Goal: Information Seeking & Learning: Find specific fact

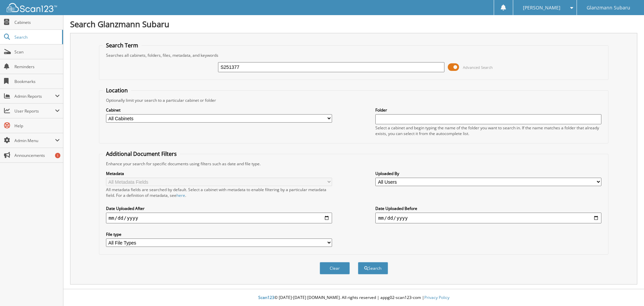
type input "S251377"
click at [358, 262] on button "Search" at bounding box center [373, 268] width 30 height 12
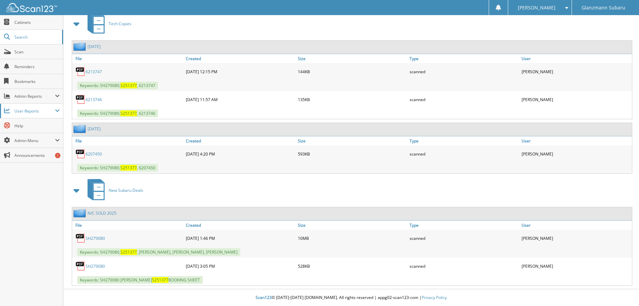
scroll to position [301, 0]
click at [93, 238] on link "SH279080" at bounding box center [95, 238] width 19 height 6
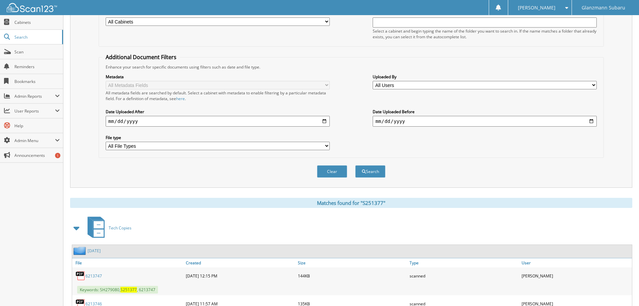
scroll to position [33, 0]
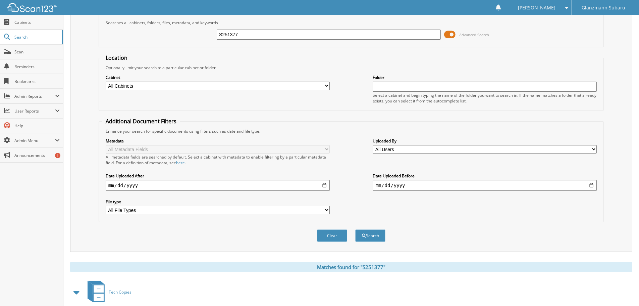
drag, startPoint x: 281, startPoint y: 36, endPoint x: 229, endPoint y: 52, distance: 54.3
click at [229, 52] on form "Search Term Searches all cabinets, folders, files, metadata, and keywords S2513…" at bounding box center [352, 129] width 506 height 240
type input "S"
type input "S251334"
click at [355, 229] on button "Search" at bounding box center [370, 235] width 30 height 12
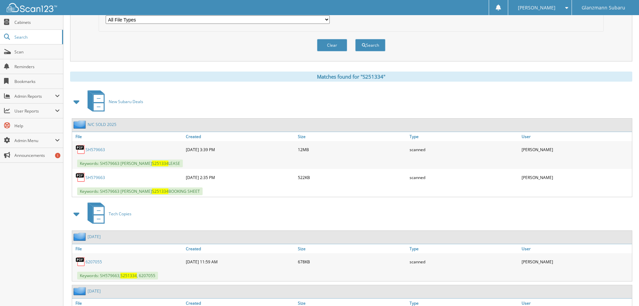
scroll to position [235, 0]
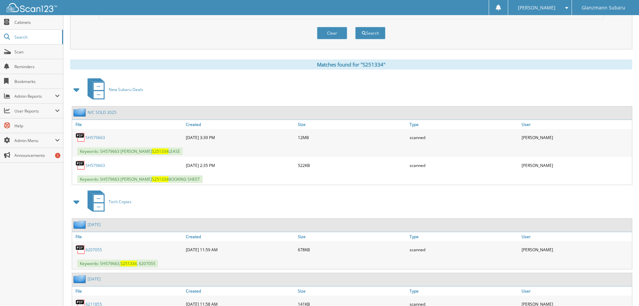
click at [97, 139] on link "SH579663" at bounding box center [95, 138] width 19 height 6
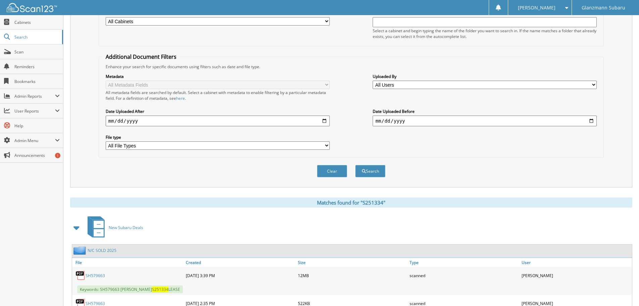
scroll to position [0, 0]
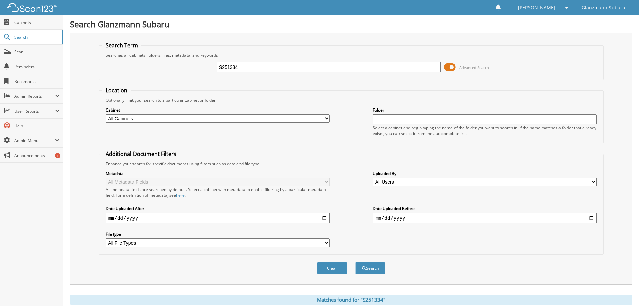
drag, startPoint x: 280, startPoint y: 67, endPoint x: 203, endPoint y: 75, distance: 76.6
click at [203, 75] on div "S251334 Advanced Search" at bounding box center [351, 67] width 498 height 18
type input "S251036"
click at [355, 262] on button "Search" at bounding box center [370, 268] width 30 height 12
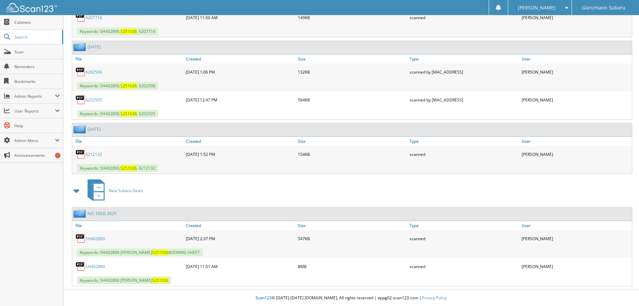
scroll to position [355, 0]
click at [100, 266] on link "SH402890" at bounding box center [95, 266] width 19 height 6
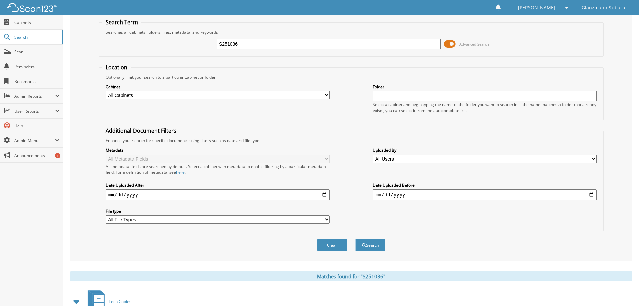
scroll to position [0, 0]
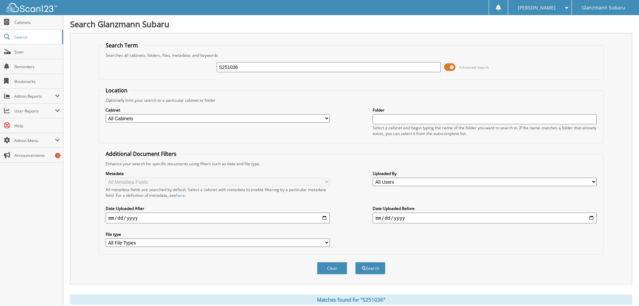
drag, startPoint x: 256, startPoint y: 63, endPoint x: 202, endPoint y: 76, distance: 55.5
click at [202, 76] on fieldset "Search Term Searches all cabinets, folders, files, metadata, and keywords S2510…" at bounding box center [352, 61] width 506 height 38
type input "S251167"
click at [355, 262] on button "Search" at bounding box center [370, 268] width 30 height 12
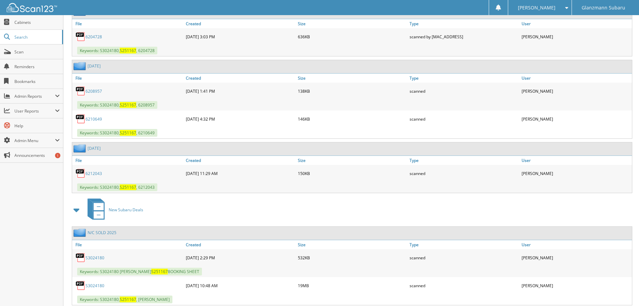
scroll to position [355, 0]
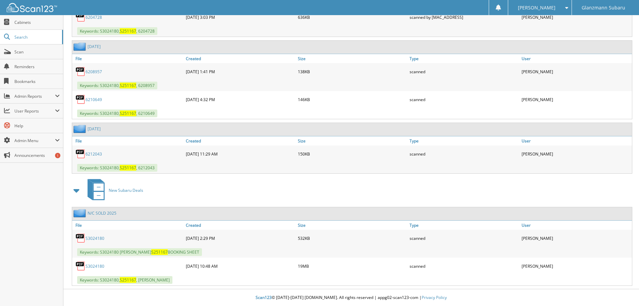
click at [95, 265] on link "S3024180" at bounding box center [95, 266] width 19 height 6
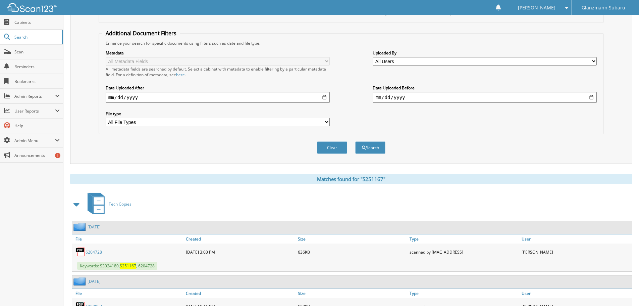
scroll to position [0, 0]
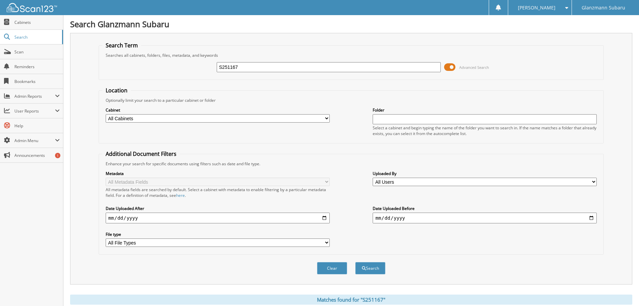
drag, startPoint x: 267, startPoint y: 67, endPoint x: 177, endPoint y: 71, distance: 90.0
click at [177, 71] on div "S251167 Advanced Search" at bounding box center [351, 67] width 498 height 18
type input "S251290"
click at [355, 262] on button "Search" at bounding box center [370, 268] width 30 height 12
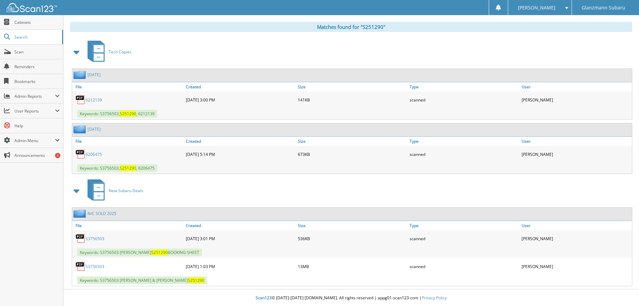
scroll to position [273, 0]
click at [90, 267] on link "S3756503" at bounding box center [95, 266] width 19 height 6
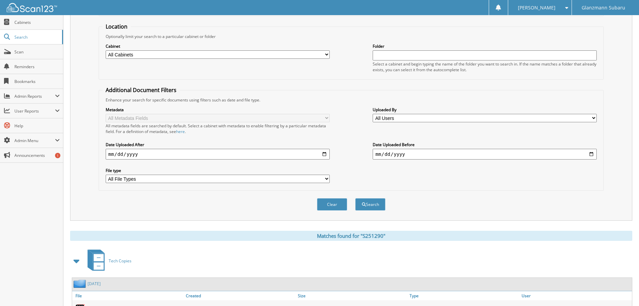
scroll to position [5, 0]
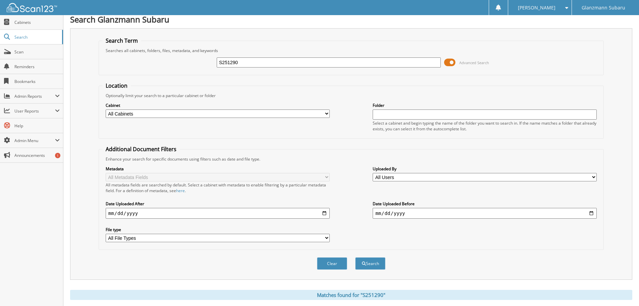
drag, startPoint x: 262, startPoint y: 64, endPoint x: 223, endPoint y: 68, distance: 39.8
click at [223, 68] on div "S251290 Advanced Search" at bounding box center [351, 62] width 498 height 18
type input "S"
type input "S251392"
click at [355, 257] on button "Search" at bounding box center [370, 263] width 30 height 12
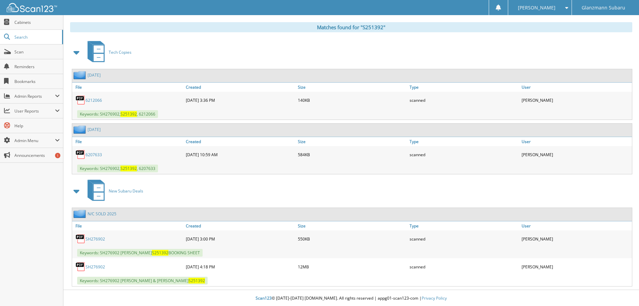
scroll to position [273, 0]
click at [91, 267] on link "SH276902" at bounding box center [95, 266] width 19 height 6
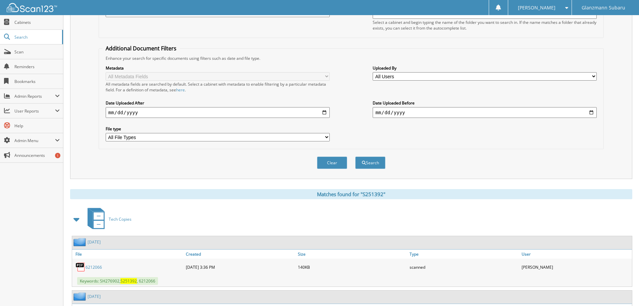
scroll to position [0, 0]
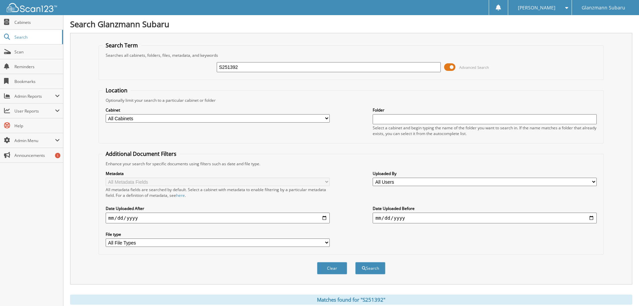
drag, startPoint x: 258, startPoint y: 65, endPoint x: 198, endPoint y: 69, distance: 60.5
click at [198, 69] on div "S251392 Advanced Search" at bounding box center [351, 67] width 498 height 18
type input "S251370"
click at [355, 262] on button "Search" at bounding box center [370, 268] width 30 height 12
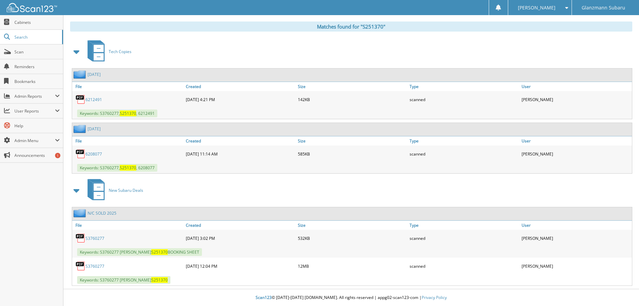
scroll to position [273, 0]
click at [99, 267] on link "S3760277" at bounding box center [95, 266] width 19 height 6
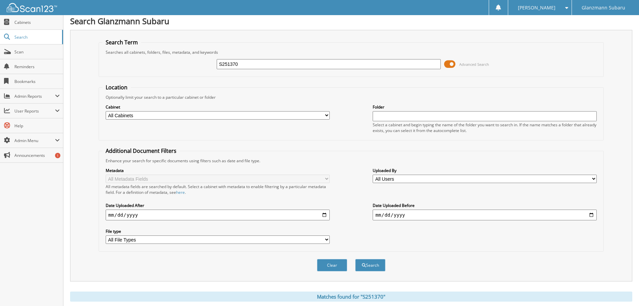
scroll to position [0, 0]
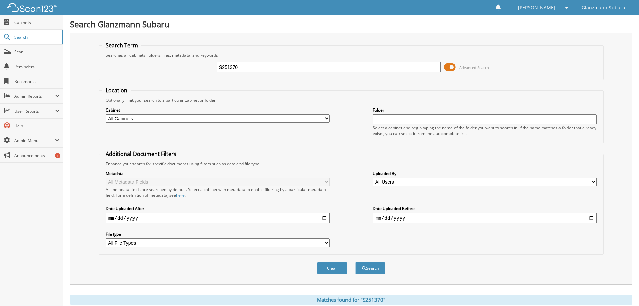
drag, startPoint x: 257, startPoint y: 65, endPoint x: 162, endPoint y: 75, distance: 94.8
click at [172, 75] on div "S251370 Advanced Search" at bounding box center [351, 67] width 498 height 18
type input "S251531"
click at [355, 262] on button "Search" at bounding box center [370, 268] width 30 height 12
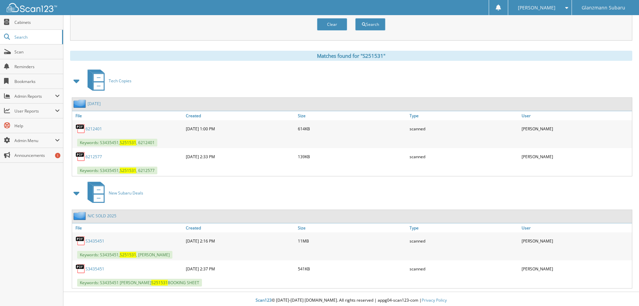
scroll to position [247, 0]
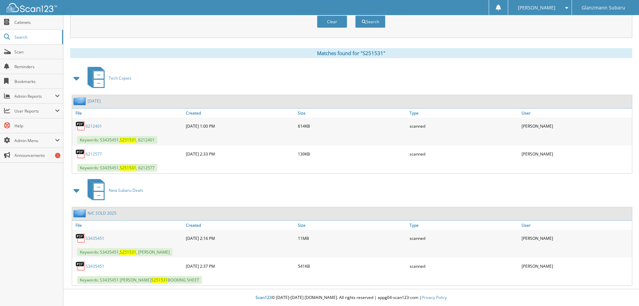
click at [95, 239] on link "S3435451" at bounding box center [95, 238] width 19 height 6
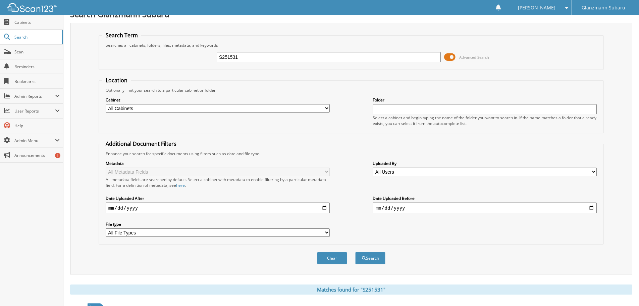
scroll to position [0, 0]
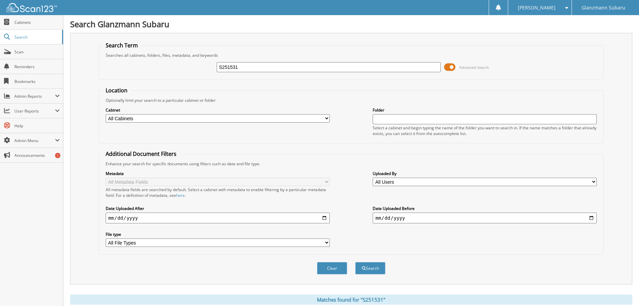
drag, startPoint x: 247, startPoint y: 69, endPoint x: 193, endPoint y: 73, distance: 54.8
click at [206, 73] on div "S251531 Advanced Search" at bounding box center [351, 67] width 498 height 18
type input "S251140"
click at [355, 262] on button "Search" at bounding box center [370, 268] width 30 height 12
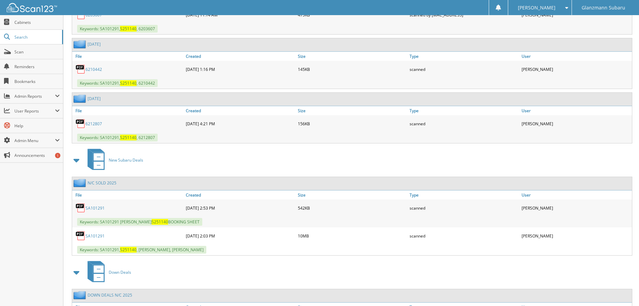
scroll to position [369, 0]
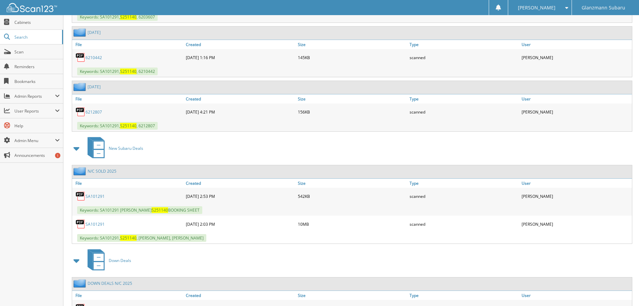
click at [98, 225] on link "SA101291" at bounding box center [95, 224] width 19 height 6
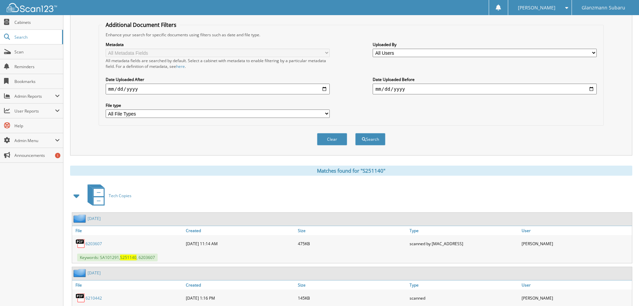
scroll to position [34, 0]
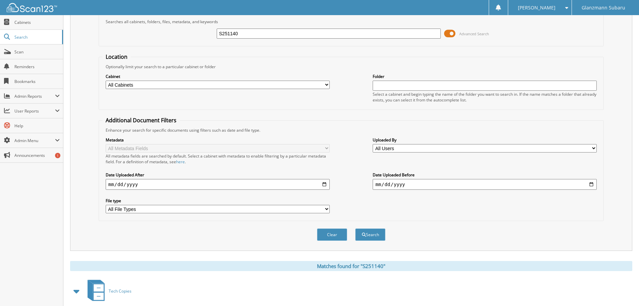
drag, startPoint x: 248, startPoint y: 35, endPoint x: 175, endPoint y: 36, distance: 73.2
click at [175, 36] on div "S251140 Advanced Search" at bounding box center [351, 34] width 498 height 18
type input "S251314"
click at [355, 228] on button "Search" at bounding box center [370, 234] width 30 height 12
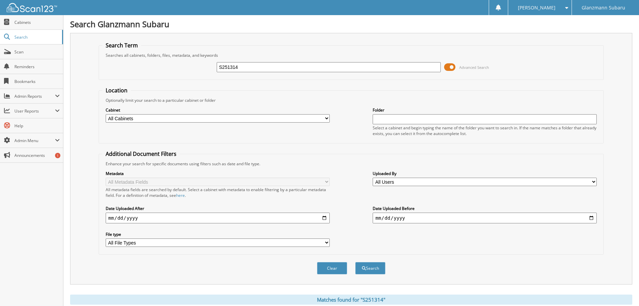
drag, startPoint x: 222, startPoint y: 68, endPoint x: 186, endPoint y: 74, distance: 36.5
click at [187, 74] on div "S251314 Advanced Search" at bounding box center [351, 67] width 498 height 18
type input "S251383"
click at [355, 262] on button "Search" at bounding box center [370, 268] width 30 height 12
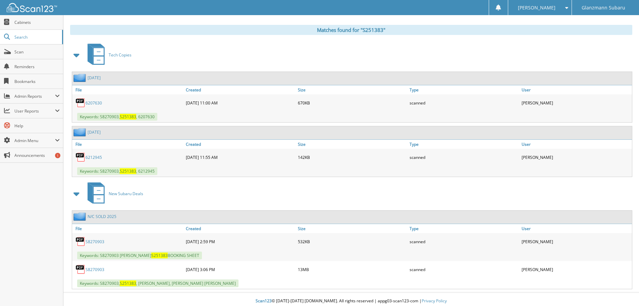
scroll to position [273, 0]
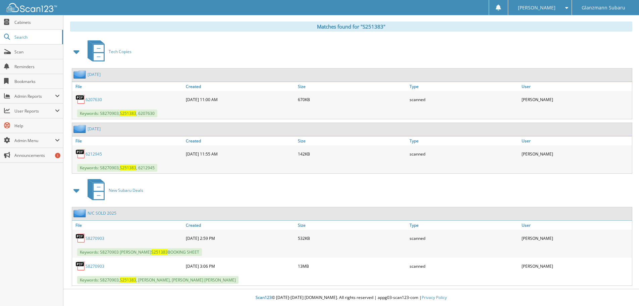
click at [100, 266] on link "S8270903" at bounding box center [95, 266] width 19 height 6
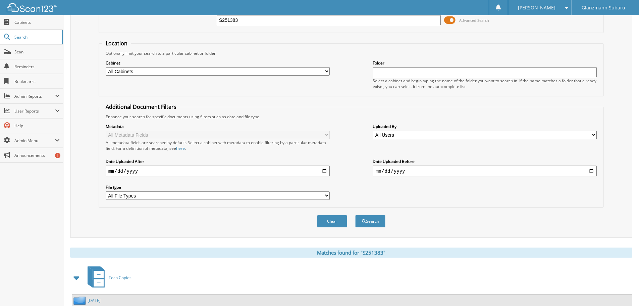
scroll to position [0, 0]
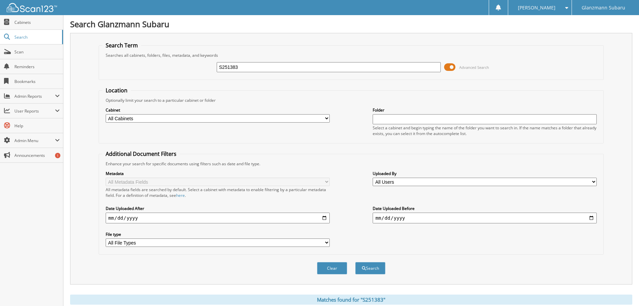
drag, startPoint x: 282, startPoint y: 68, endPoint x: 172, endPoint y: 76, distance: 110.4
click at [179, 74] on div "S251383 Advanced Search" at bounding box center [351, 67] width 498 height 18
type input "S251529"
click at [355, 262] on button "Search" at bounding box center [370, 268] width 30 height 12
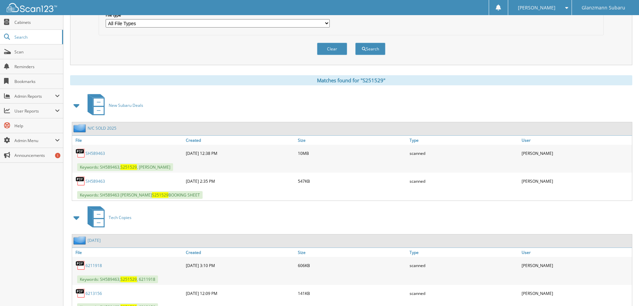
scroll to position [235, 0]
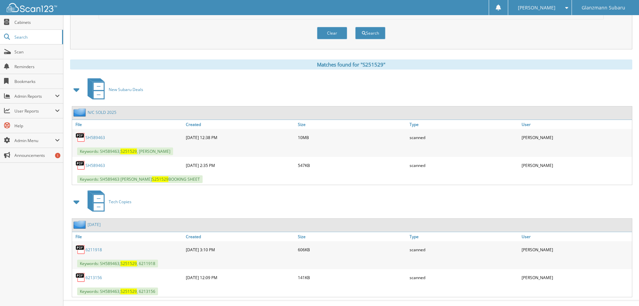
click at [99, 138] on link "SH589463" at bounding box center [95, 138] width 19 height 6
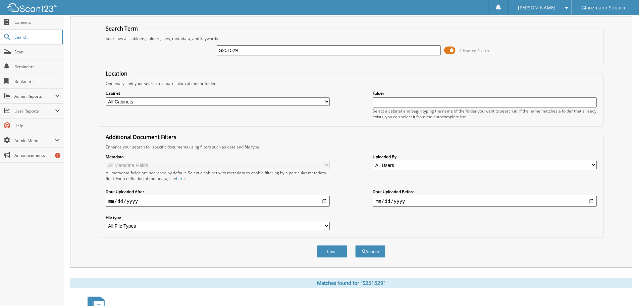
scroll to position [0, 0]
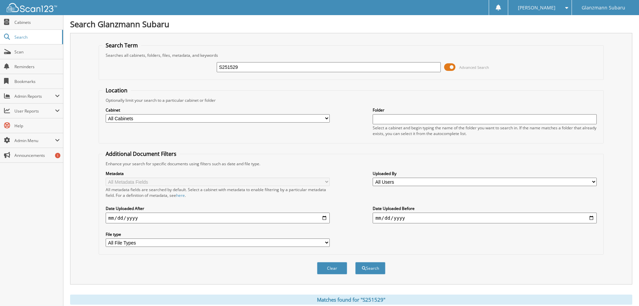
drag, startPoint x: 255, startPoint y: 67, endPoint x: 179, endPoint y: 70, distance: 76.2
click at [179, 70] on div "S251529 Advanced Search" at bounding box center [351, 67] width 498 height 18
type input "S251522"
click at [355, 262] on button "Search" at bounding box center [370, 268] width 30 height 12
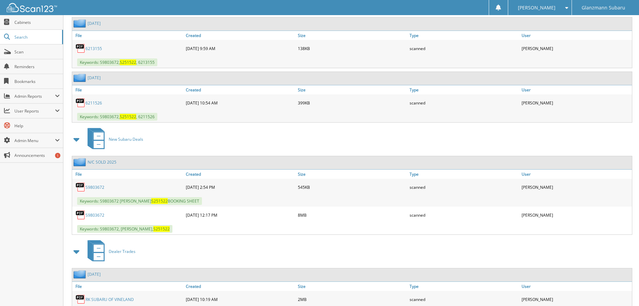
scroll to position [336, 0]
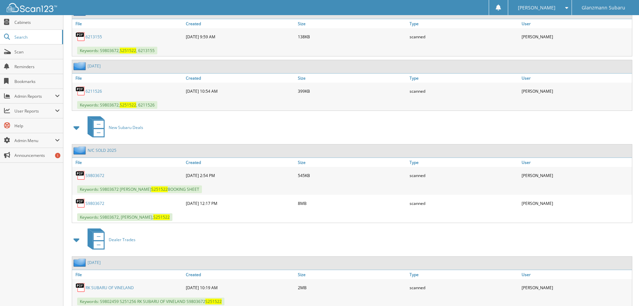
click at [98, 203] on link "S9803672" at bounding box center [95, 203] width 19 height 6
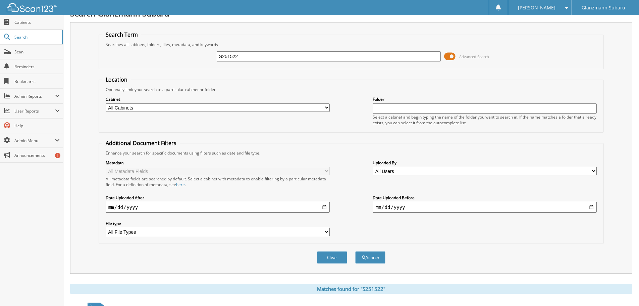
scroll to position [0, 0]
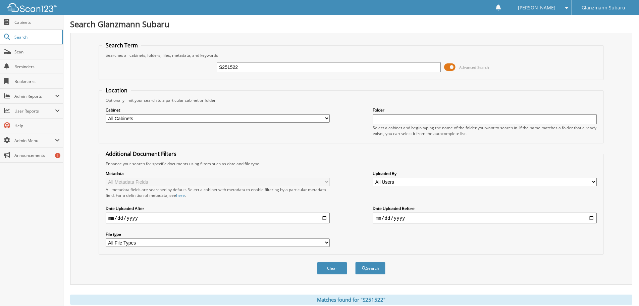
drag, startPoint x: 261, startPoint y: 68, endPoint x: 189, endPoint y: 77, distance: 72.9
click at [189, 77] on fieldset "Search Term Searches all cabinets, folders, files, metadata, and keywords S2515…" at bounding box center [352, 61] width 506 height 38
type input "S251192"
click at [355, 262] on button "Search" at bounding box center [370, 268] width 30 height 12
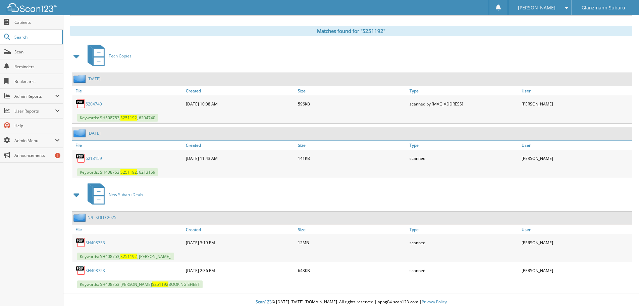
scroll to position [273, 0]
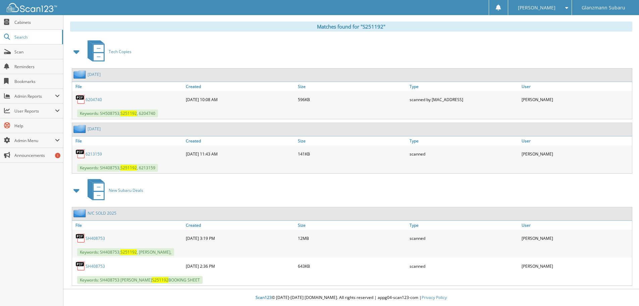
click at [100, 238] on link "SH408753" at bounding box center [95, 238] width 19 height 6
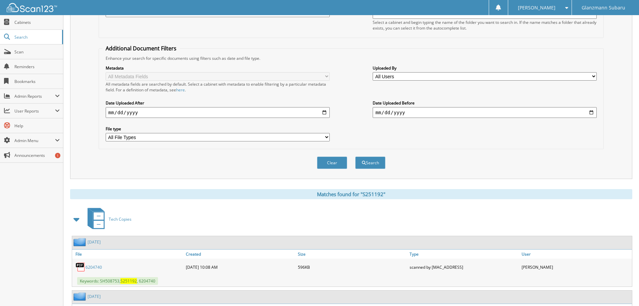
scroll to position [0, 0]
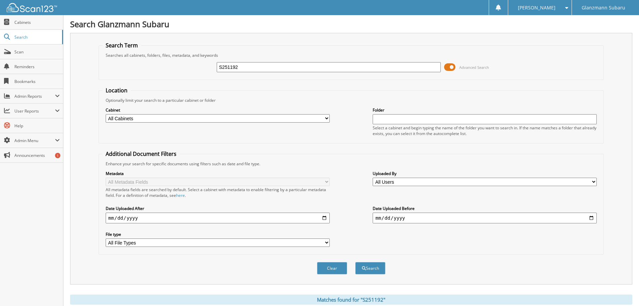
drag, startPoint x: 244, startPoint y: 68, endPoint x: 178, endPoint y: 74, distance: 67.1
click at [181, 71] on div "S251192 Advanced Search" at bounding box center [351, 67] width 498 height 18
type input "S251450"
click at [355, 262] on button "Search" at bounding box center [370, 268] width 30 height 12
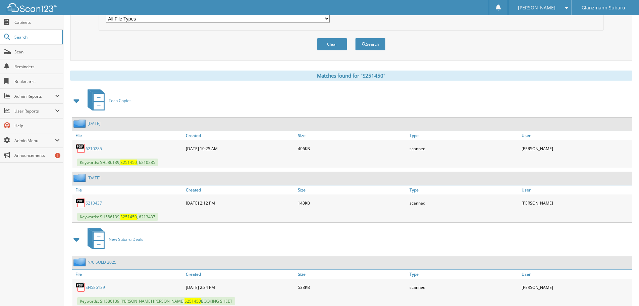
scroll to position [273, 0]
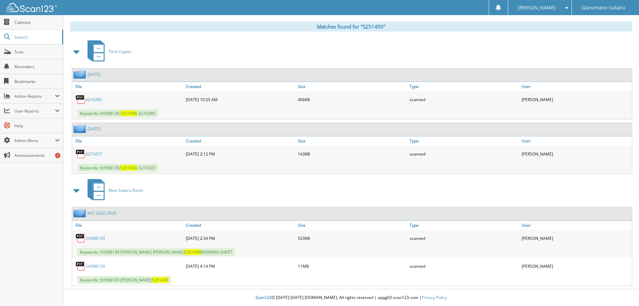
click at [98, 267] on link "SH586139" at bounding box center [95, 266] width 19 height 6
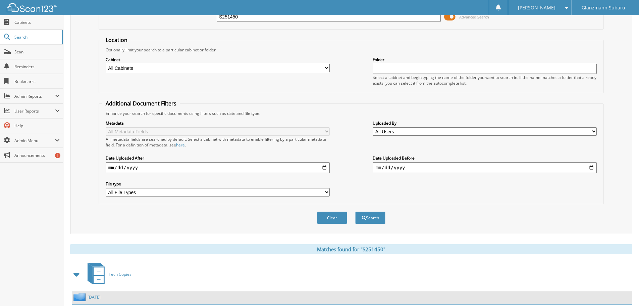
scroll to position [0, 0]
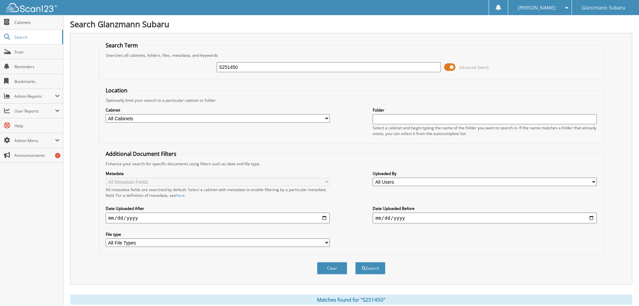
drag, startPoint x: 249, startPoint y: 68, endPoint x: 181, endPoint y: 73, distance: 68.6
click at [184, 72] on div "S251450 Advanced Search" at bounding box center [351, 67] width 498 height 18
type input "S251379"
click at [355, 262] on button "Search" at bounding box center [370, 268] width 30 height 12
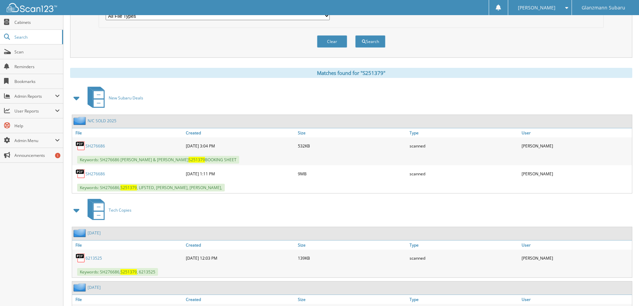
scroll to position [269, 0]
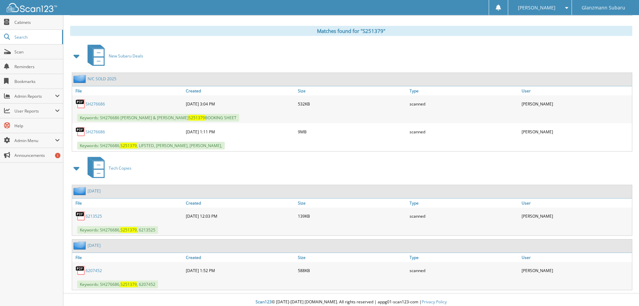
click at [92, 132] on link "SH276686" at bounding box center [95, 132] width 19 height 6
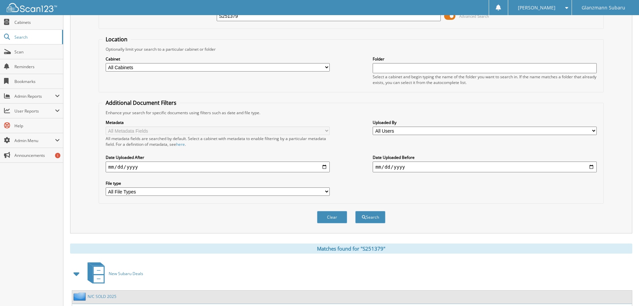
scroll to position [0, 0]
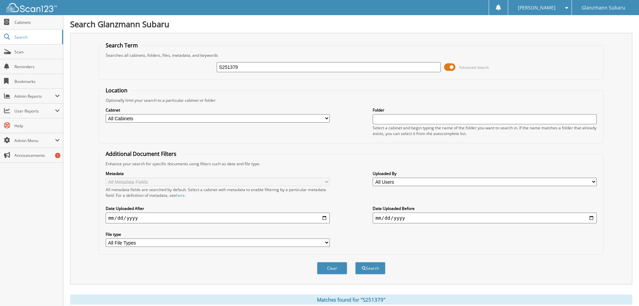
drag, startPoint x: 259, startPoint y: 67, endPoint x: 166, endPoint y: 83, distance: 93.6
click at [169, 82] on form "Search Term Searches all cabinets, folders, files, metadata, and keywords S2513…" at bounding box center [352, 162] width 506 height 240
type input "S251611"
click at [355, 262] on button "Search" at bounding box center [370, 268] width 30 height 12
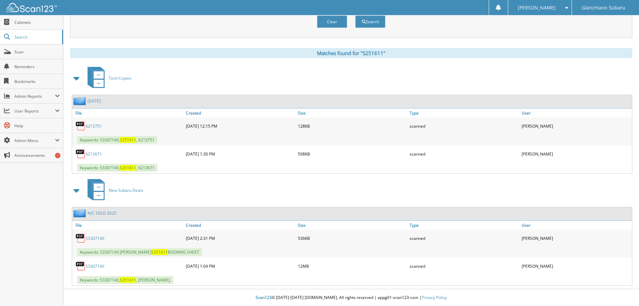
scroll to position [247, 0]
click at [98, 267] on link "S3307140" at bounding box center [95, 266] width 19 height 6
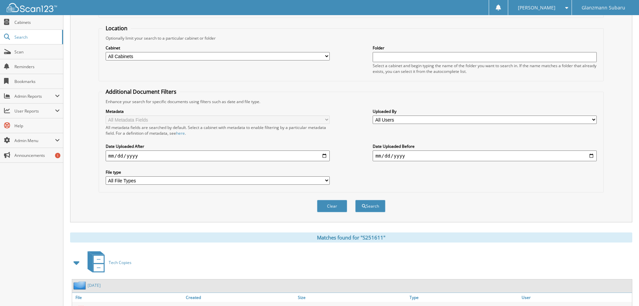
scroll to position [0, 0]
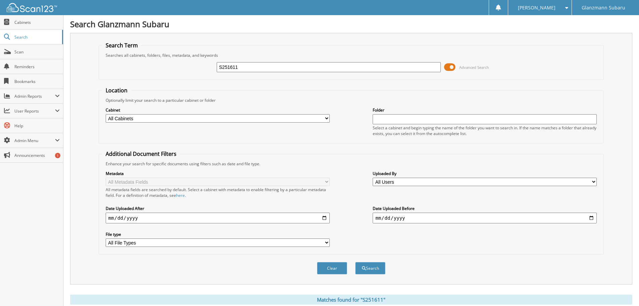
drag, startPoint x: 255, startPoint y: 69, endPoint x: 167, endPoint y: 70, distance: 87.3
click at [167, 70] on div "S251611 Advanced Search" at bounding box center [351, 67] width 498 height 18
type input "S251306"
click at [355, 262] on button "Search" at bounding box center [370, 268] width 30 height 12
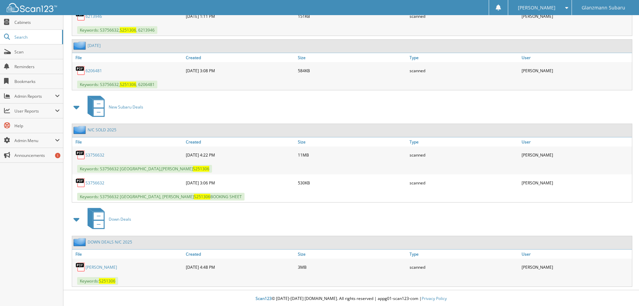
scroll to position [413, 0]
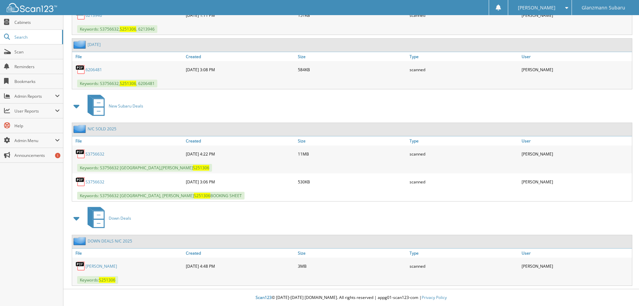
click at [92, 154] on link "S3756632" at bounding box center [95, 154] width 19 height 6
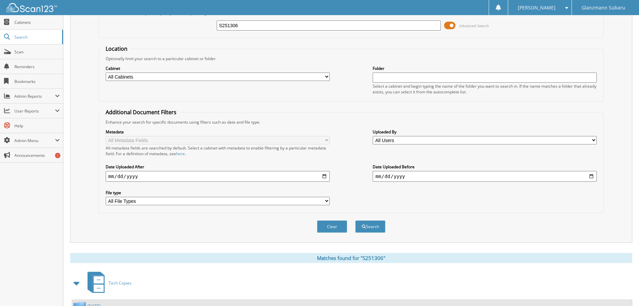
scroll to position [0, 0]
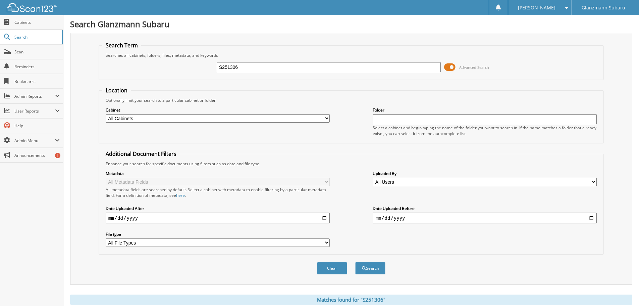
drag, startPoint x: 252, startPoint y: 68, endPoint x: 175, endPoint y: 78, distance: 78.2
click at [176, 77] on fieldset "Search Term Searches all cabinets, folders, files, metadata, and keywords S2513…" at bounding box center [352, 61] width 506 height 38
type input "S251583"
click at [355, 262] on button "Search" at bounding box center [370, 268] width 30 height 12
drag, startPoint x: 253, startPoint y: 68, endPoint x: 186, endPoint y: 72, distance: 67.2
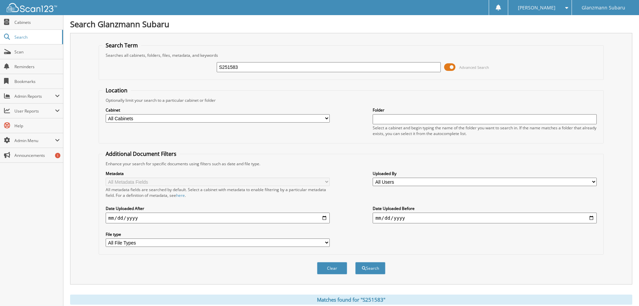
click at [186, 72] on div "S251583 Advanced Search" at bounding box center [351, 67] width 498 height 18
type input "S251463"
click at [355, 262] on button "Search" at bounding box center [370, 268] width 30 height 12
drag, startPoint x: 247, startPoint y: 66, endPoint x: 179, endPoint y: 73, distance: 68.1
click at [180, 72] on div "S251463 Advanced Search" at bounding box center [351, 67] width 498 height 18
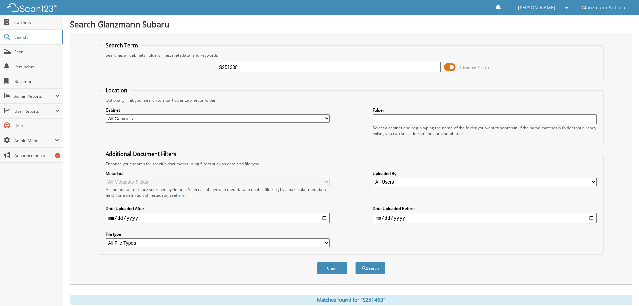
type input "S251308"
click at [355, 262] on button "Search" at bounding box center [370, 268] width 30 height 12
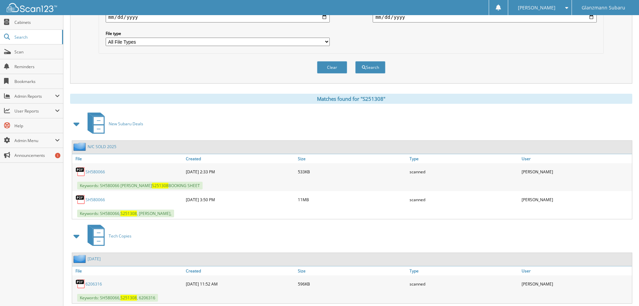
scroll to position [201, 0]
click at [97, 200] on link "SH580066" at bounding box center [95, 199] width 19 height 6
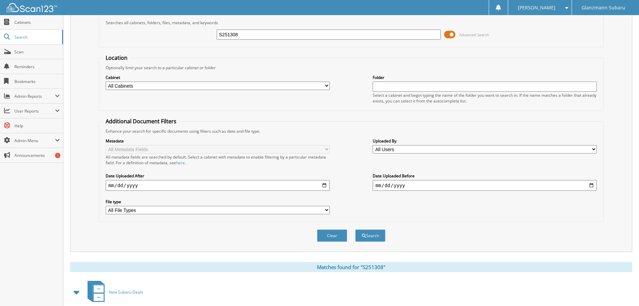
scroll to position [0, 0]
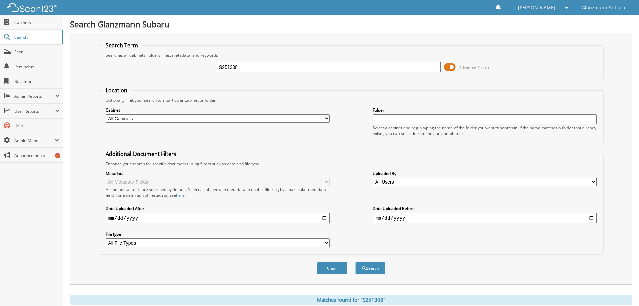
drag, startPoint x: 269, startPoint y: 69, endPoint x: 147, endPoint y: 84, distance: 122.2
click at [161, 81] on form "Search Term Searches all cabinets, folders, files, metadata, and keywords S2513…" at bounding box center [352, 162] width 506 height 240
type input "S251530"
click at [355, 262] on button "Search" at bounding box center [370, 268] width 30 height 12
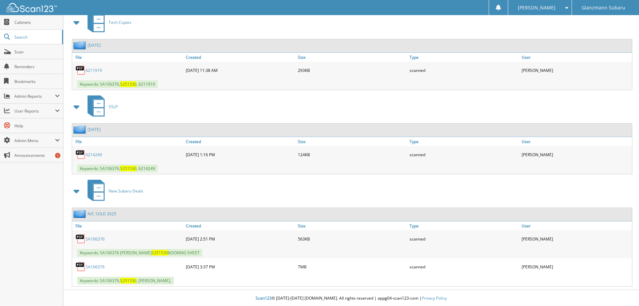
scroll to position [303, 0]
click at [92, 265] on link "SA106376" at bounding box center [95, 266] width 19 height 6
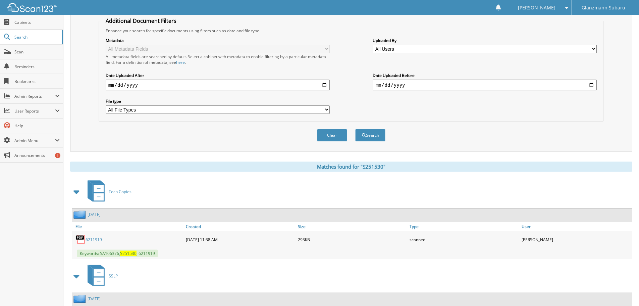
scroll to position [0, 0]
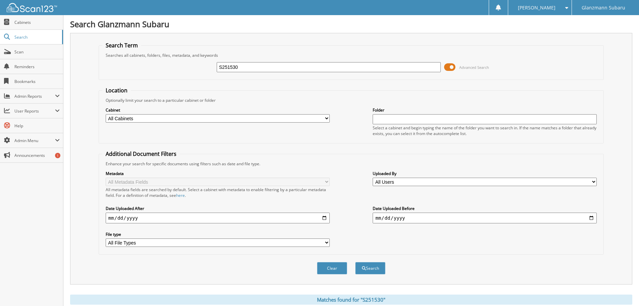
drag, startPoint x: 252, startPoint y: 68, endPoint x: 195, endPoint y: 75, distance: 58.0
click at [197, 75] on div "S251530 Advanced Search" at bounding box center [351, 67] width 498 height 18
type input "S251584"
click at [355, 262] on button "Search" at bounding box center [370, 268] width 30 height 12
drag, startPoint x: 245, startPoint y: 67, endPoint x: 178, endPoint y: 74, distance: 67.1
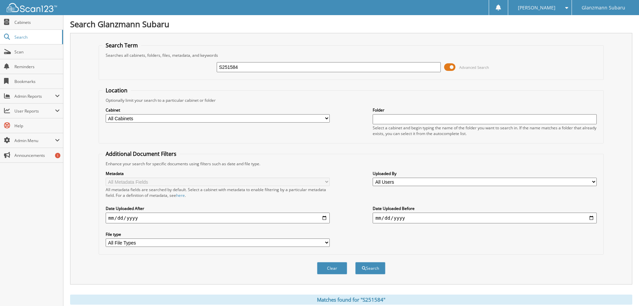
click at [180, 73] on div "S251584 Advanced Search" at bounding box center [351, 67] width 498 height 18
type input "S251511"
click at [355, 262] on button "Search" at bounding box center [370, 268] width 30 height 12
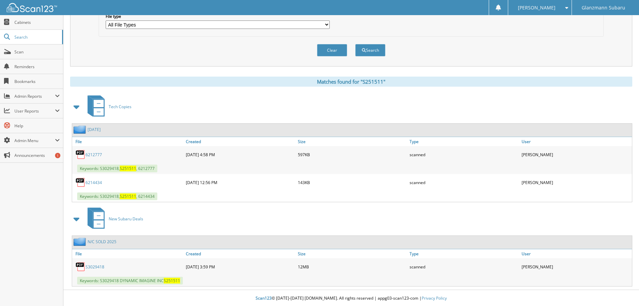
scroll to position [219, 0]
click at [99, 266] on link "S3029418" at bounding box center [95, 266] width 19 height 6
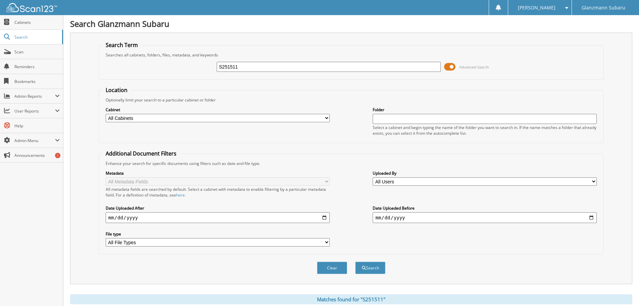
scroll to position [0, 0]
drag, startPoint x: 256, startPoint y: 66, endPoint x: 195, endPoint y: 70, distance: 60.6
click at [195, 70] on div "S251511 Advanced Search" at bounding box center [351, 67] width 498 height 18
type input "S251376"
click at [355, 262] on button "Search" at bounding box center [370, 268] width 30 height 12
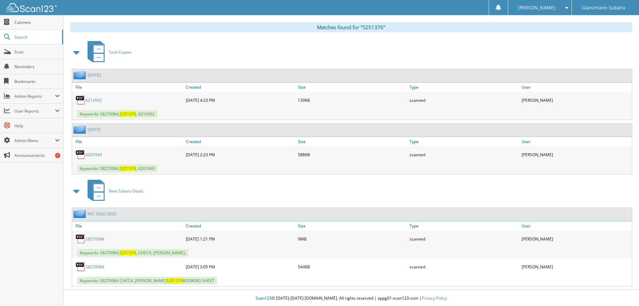
scroll to position [273, 0]
click at [92, 239] on link "S8270984" at bounding box center [95, 238] width 19 height 6
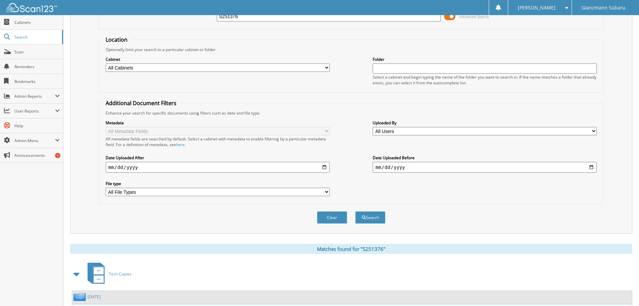
scroll to position [0, 0]
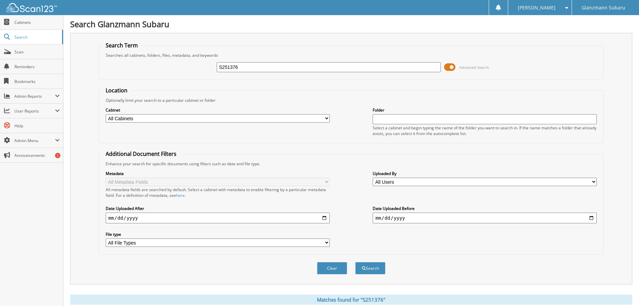
drag, startPoint x: 264, startPoint y: 69, endPoint x: 178, endPoint y: 72, distance: 86.0
click at [178, 71] on div "S251376 Advanced Search" at bounding box center [351, 67] width 498 height 18
type input "S251498"
click at [355, 262] on button "Search" at bounding box center [370, 268] width 30 height 12
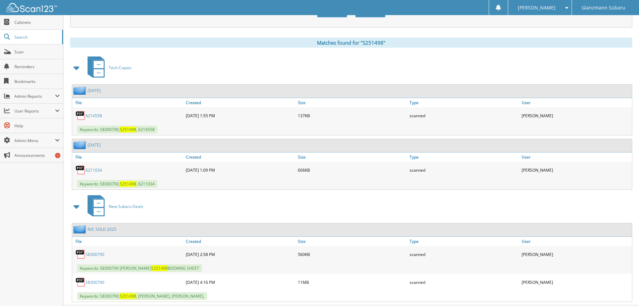
scroll to position [273, 0]
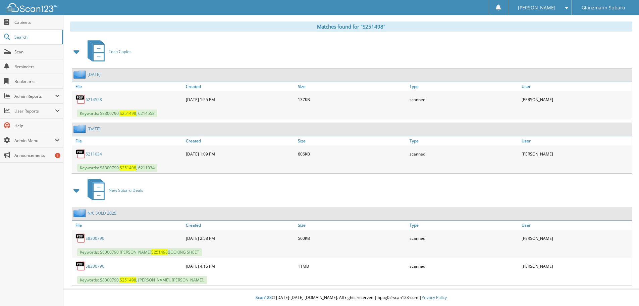
click at [96, 268] on link "S8300790" at bounding box center [95, 266] width 19 height 6
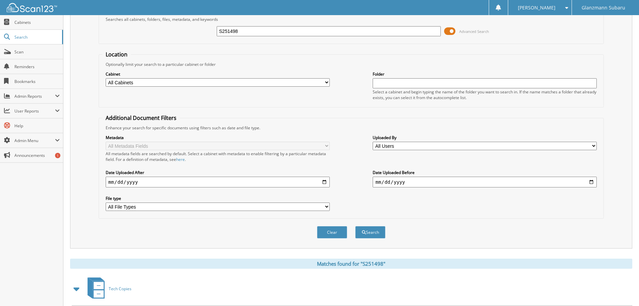
scroll to position [0, 0]
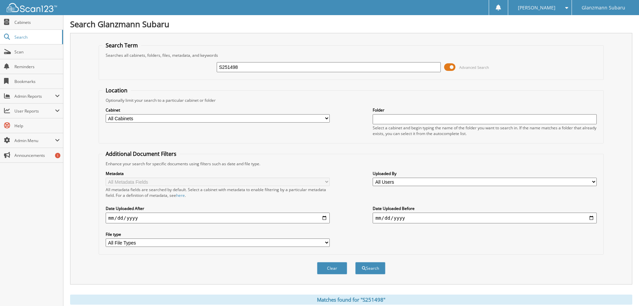
drag, startPoint x: 255, startPoint y: 68, endPoint x: 184, endPoint y: 69, distance: 70.8
click at [184, 69] on div "S251498 Advanced Search" at bounding box center [351, 67] width 498 height 18
type input "S3756736"
click at [355, 262] on button "Search" at bounding box center [370, 268] width 30 height 12
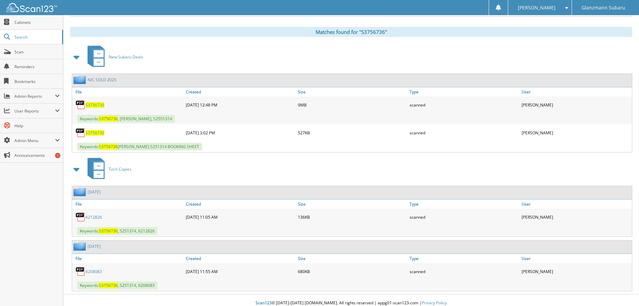
scroll to position [269, 0]
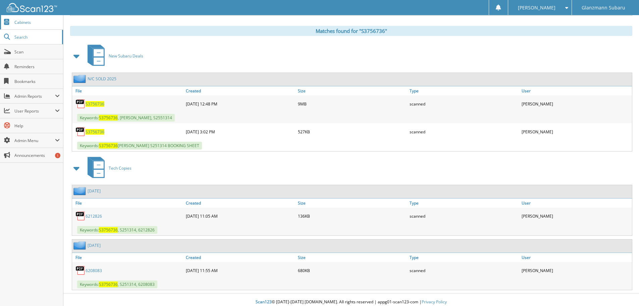
click at [27, 25] on span "Cabinets" at bounding box center [36, 22] width 45 height 6
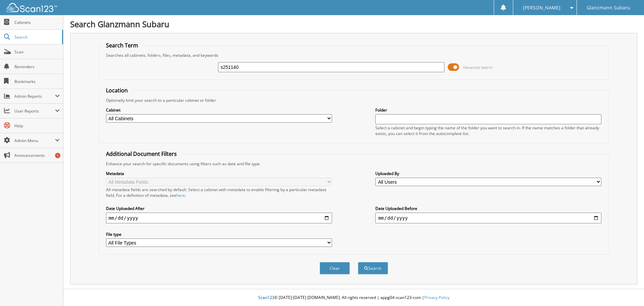
type input "s251140"
click at [358, 262] on button "Search" at bounding box center [373, 268] width 30 height 12
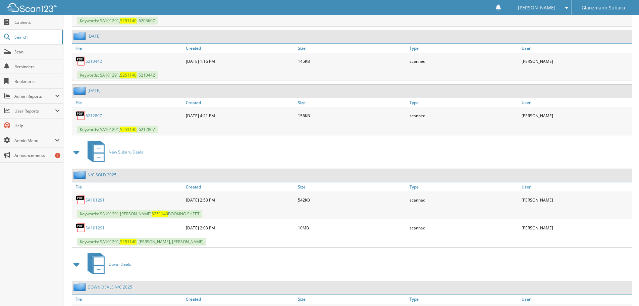
scroll to position [369, 0]
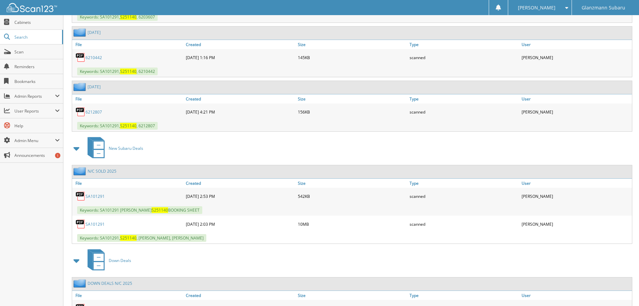
click at [94, 226] on link "SA101291" at bounding box center [95, 224] width 19 height 6
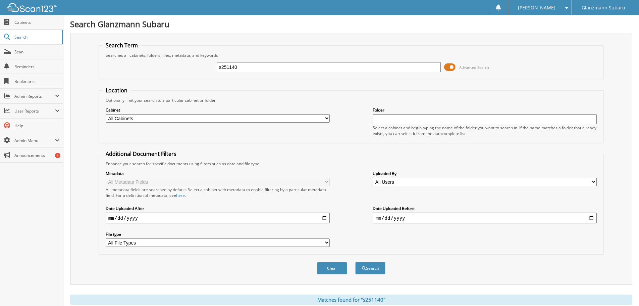
click at [542, 9] on span "[PERSON_NAME]" at bounding box center [537, 8] width 38 height 4
click at [548, 35] on link "Logout" at bounding box center [540, 33] width 63 height 12
